Goal: Information Seeking & Learning: Learn about a topic

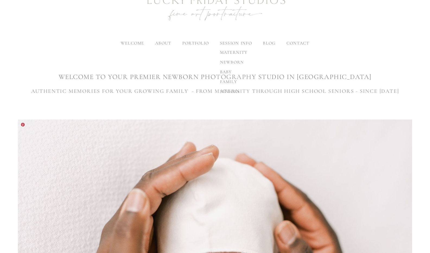
scroll to position [52, 0]
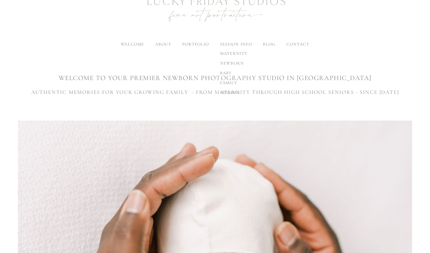
click at [226, 72] on span "baby" at bounding box center [226, 72] width 12 height 5
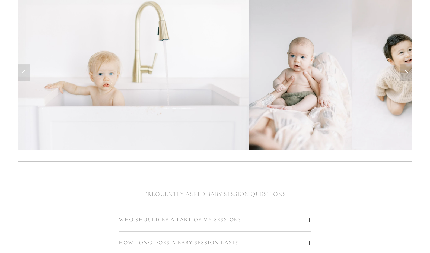
scroll to position [163, 0]
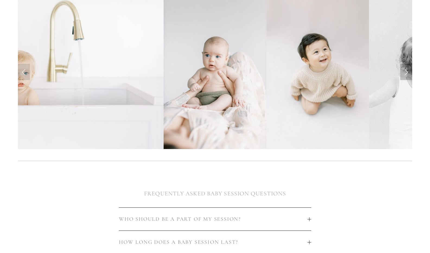
click at [402, 70] on link "Next Slide" at bounding box center [406, 72] width 12 height 16
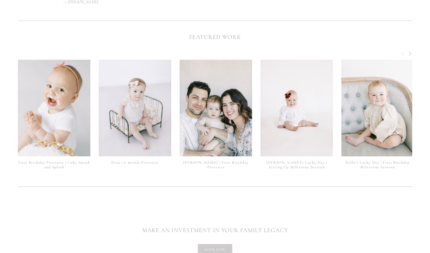
scroll to position [1142, 0]
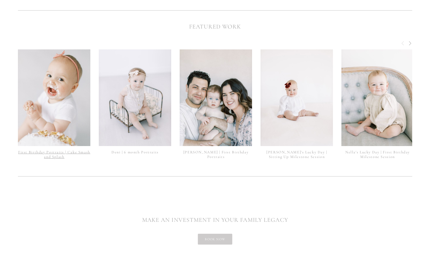
click at [73, 150] on link "First Birthday Portraits | Cake Smash and Splash" at bounding box center [54, 154] width 72 height 9
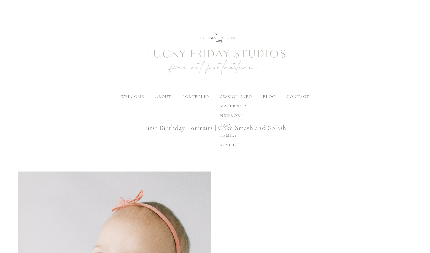
click at [237, 96] on label "session info" at bounding box center [236, 96] width 32 height 5
click at [0, 0] on input "session info" at bounding box center [0, 0] width 0 height 0
click at [227, 124] on span "baby" at bounding box center [226, 125] width 12 height 5
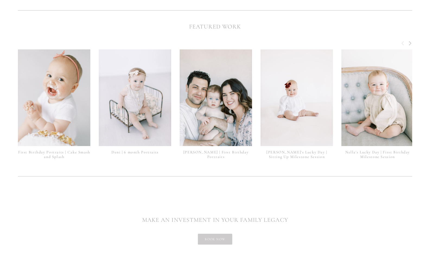
scroll to position [1216, 0]
